Goal: Find specific page/section: Find specific page/section

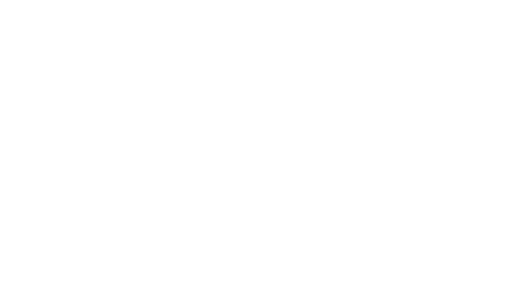
select select "Song"
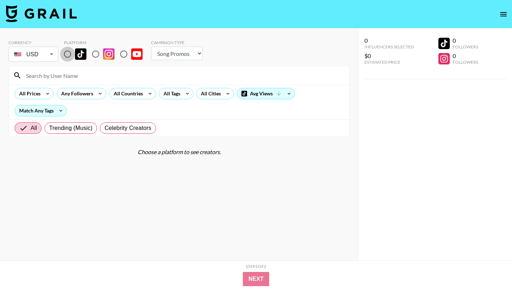
click at [69, 56] on input "radio" at bounding box center [67, 54] width 15 height 15
radio input "true"
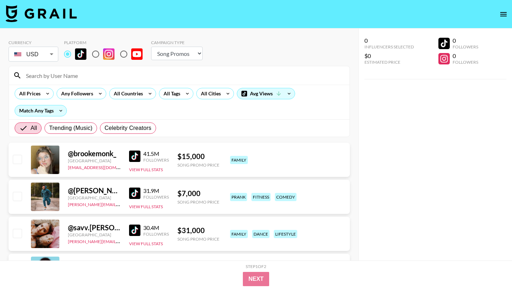
click at [76, 74] on input at bounding box center [184, 75] width 324 height 11
paste input "maddie.eppe"
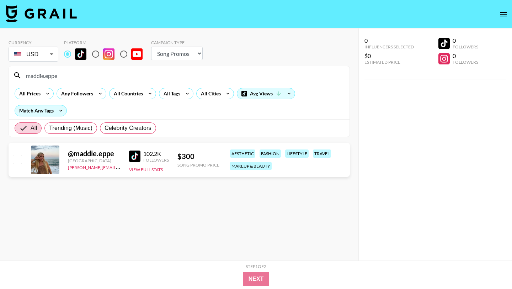
click at [162, 74] on input "maddie.eppe" at bounding box center [184, 75] width 324 height 11
paste input "oiya.[PERSON_NAME]"
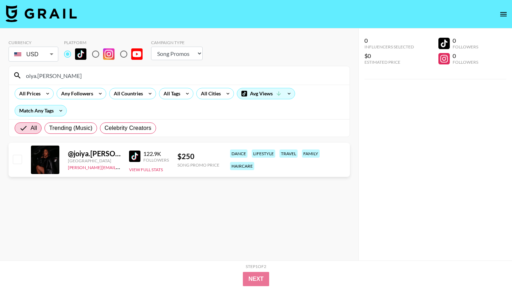
type input "oiya.[PERSON_NAME]"
